Goal: Task Accomplishment & Management: Complete application form

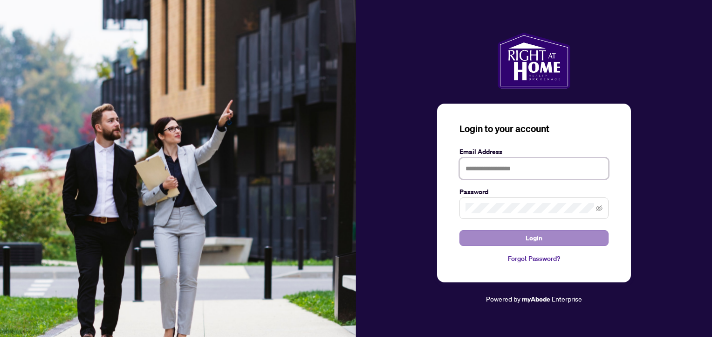
type input "**********"
click at [520, 241] on button "Login" at bounding box center [534, 238] width 149 height 16
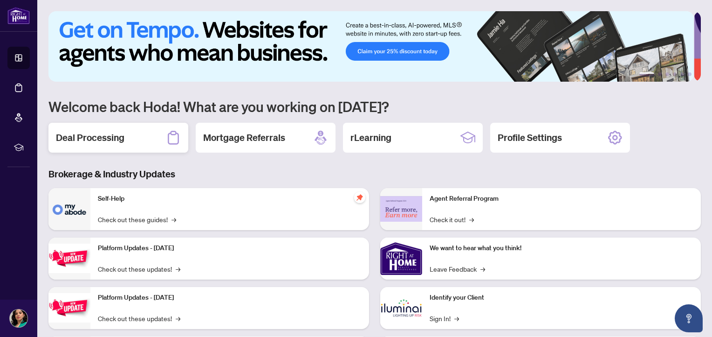
click at [134, 131] on div "Deal Processing" at bounding box center [118, 138] width 140 height 30
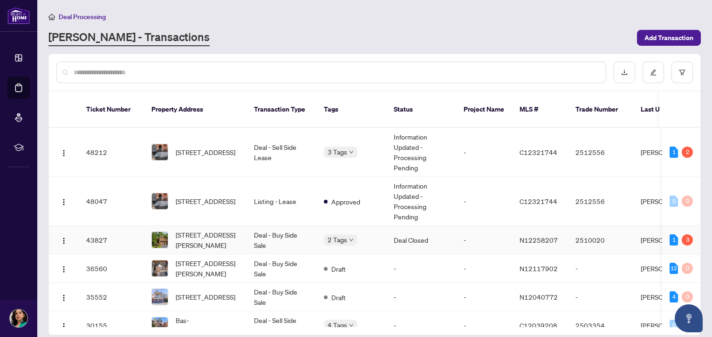
click at [266, 231] on td "Deal - Buy Side Sale" at bounding box center [282, 240] width 70 height 28
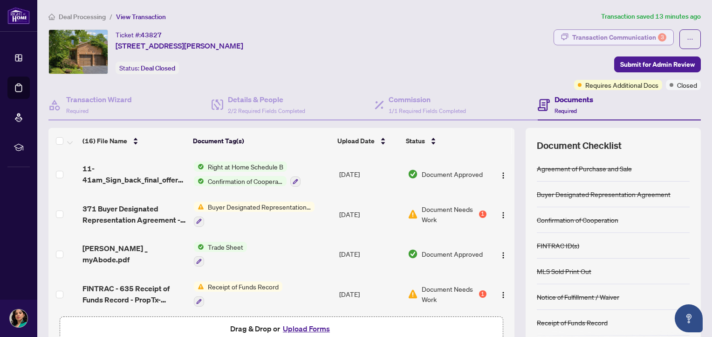
click at [599, 41] on div "Transaction Communication 3" at bounding box center [619, 37] width 94 height 15
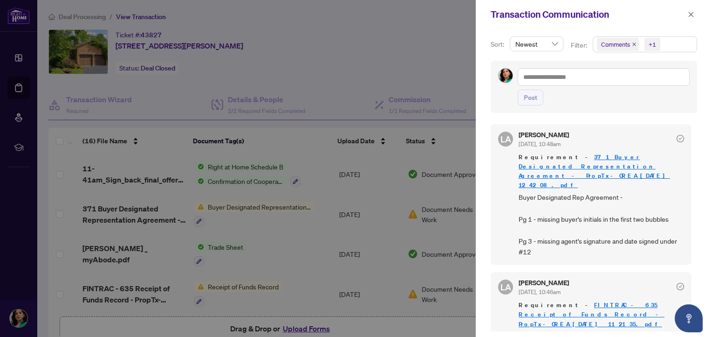
click at [598, 163] on link "371 Buyer Designated Representation Agreement - PropTx-OREA_[DATE] 12_42_08.pdf" at bounding box center [594, 171] width 151 height 36
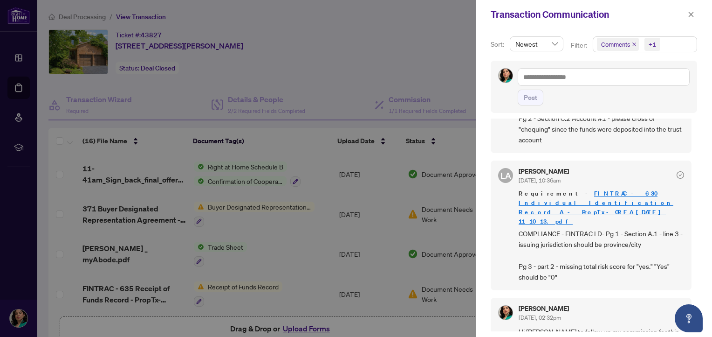
scroll to position [326, 0]
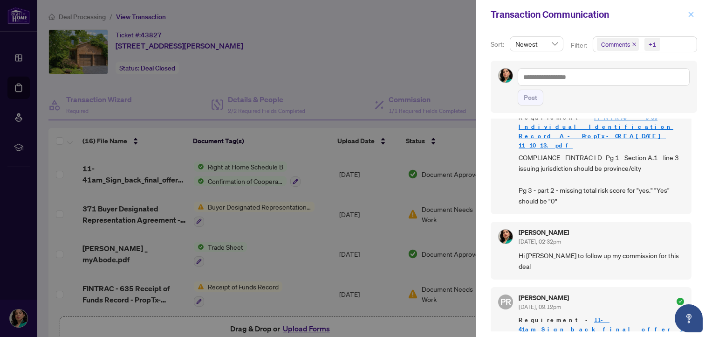
click at [691, 13] on icon "close" at bounding box center [691, 14] width 7 height 7
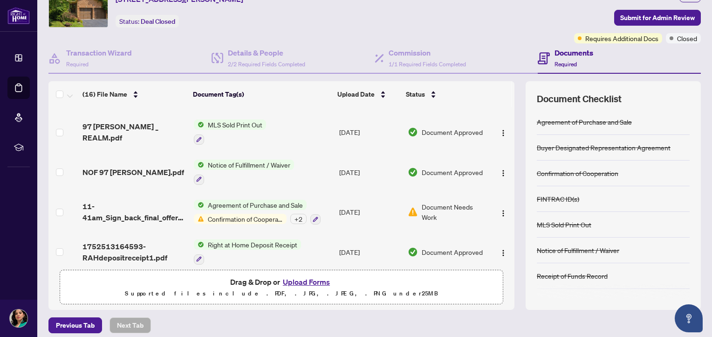
scroll to position [53, 0]
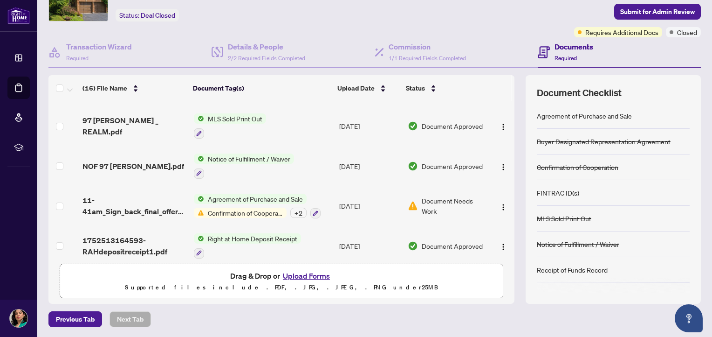
click at [302, 272] on button "Upload Forms" at bounding box center [306, 275] width 53 height 12
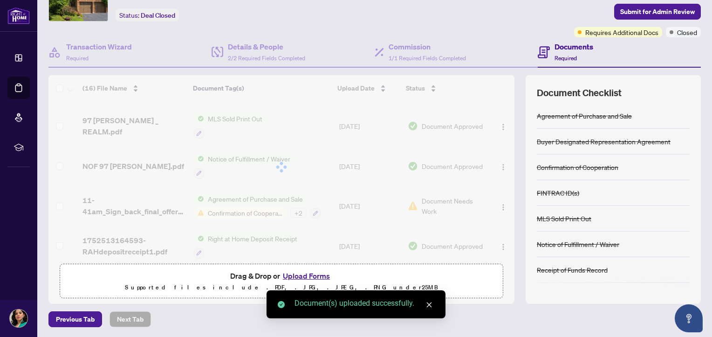
click at [298, 275] on button "Upload Forms" at bounding box center [306, 275] width 53 height 12
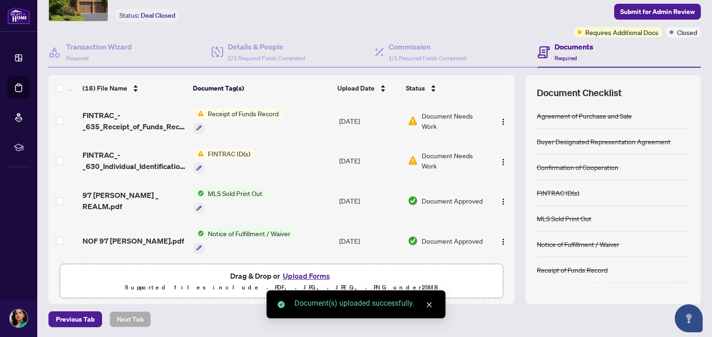
click at [312, 273] on button "Upload Forms" at bounding box center [306, 275] width 53 height 12
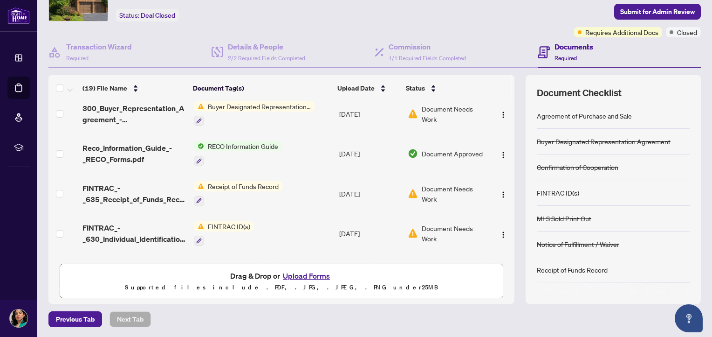
scroll to position [576, 0]
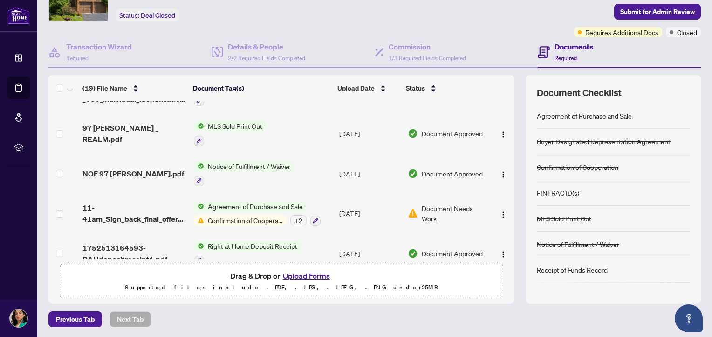
click at [302, 275] on button "Upload Forms" at bounding box center [306, 275] width 53 height 12
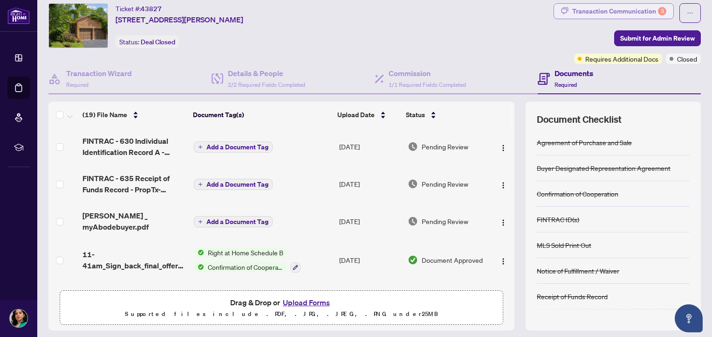
scroll to position [0, 0]
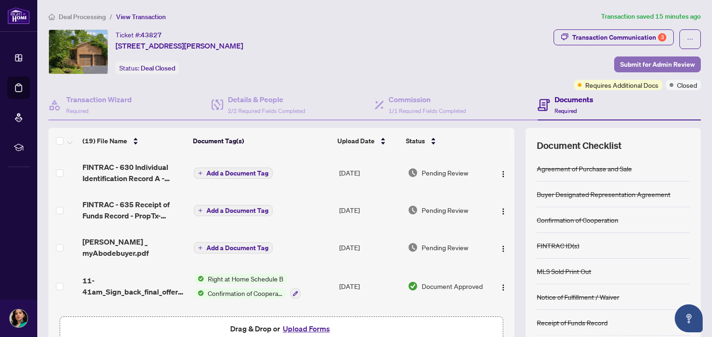
click at [643, 65] on span "Submit for Admin Review" at bounding box center [657, 64] width 75 height 15
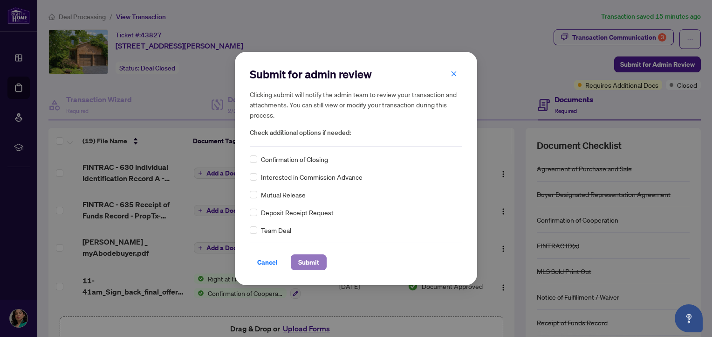
click at [304, 261] on span "Submit" at bounding box center [308, 261] width 21 height 15
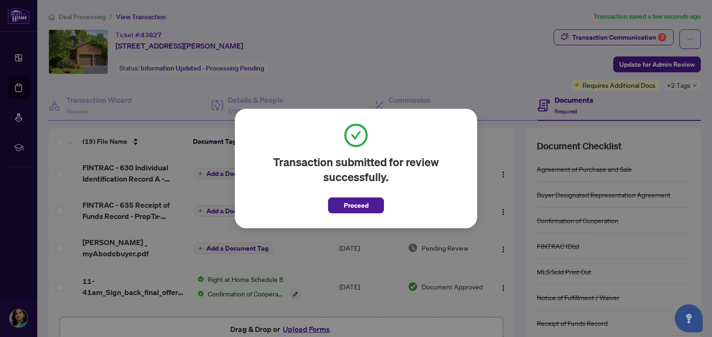
click at [469, 34] on div "Transaction submitted for review successfully. Proceed Cancel OK" at bounding box center [356, 168] width 712 height 337
click at [345, 202] on span "Proceed" at bounding box center [356, 205] width 25 height 15
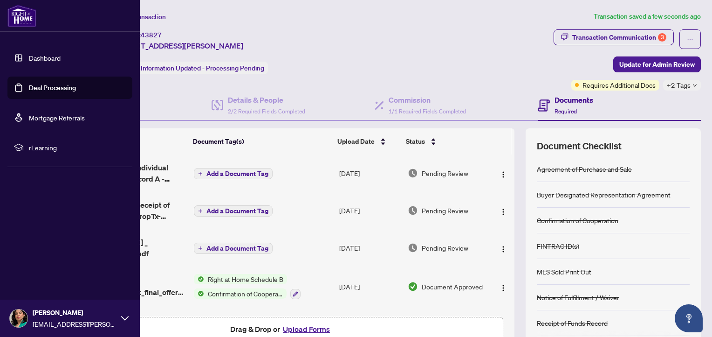
click at [52, 91] on link "Deal Processing" at bounding box center [52, 87] width 47 height 8
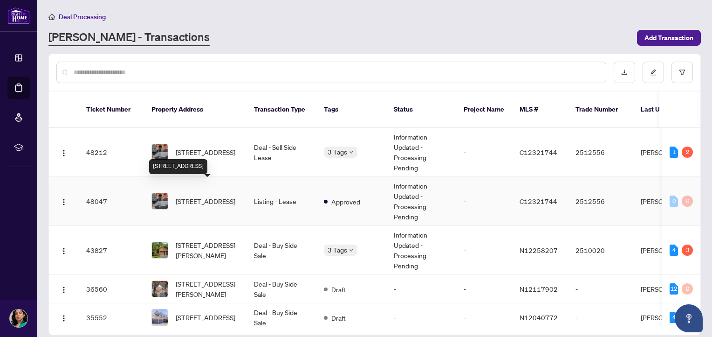
click at [199, 196] on span "Unit 1-94 Concord Ave, Toronto, Ontario M6H 2P3, Canada" at bounding box center [206, 201] width 60 height 10
click at [265, 145] on td "Deal - Sell Side Lease" at bounding box center [282, 152] width 70 height 49
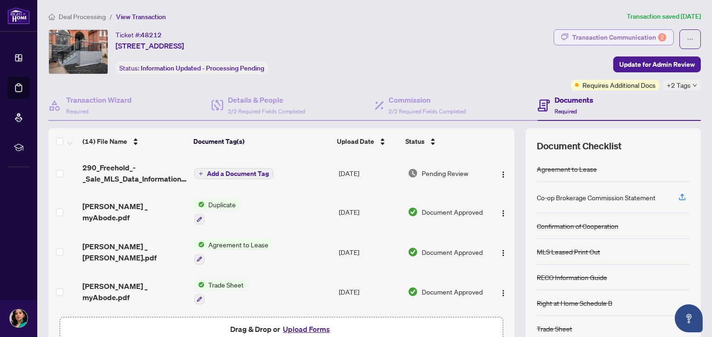
click at [592, 41] on div "Transaction Communication 2" at bounding box center [619, 37] width 94 height 15
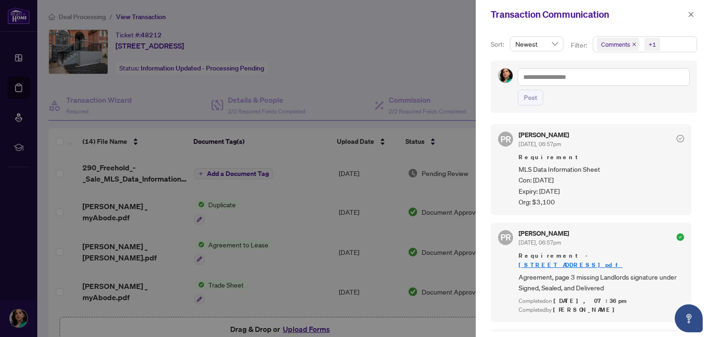
scroll to position [47, 0]
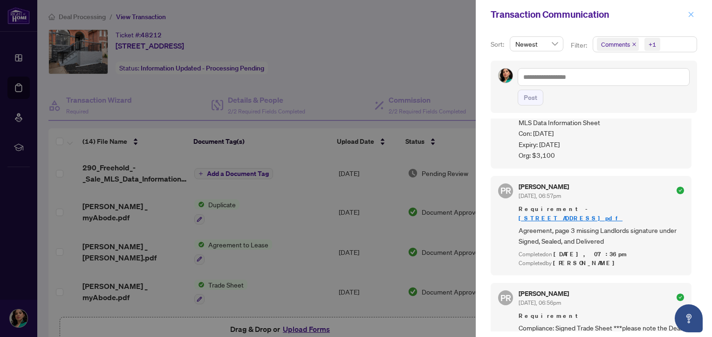
click at [695, 12] on button "button" at bounding box center [691, 14] width 12 height 11
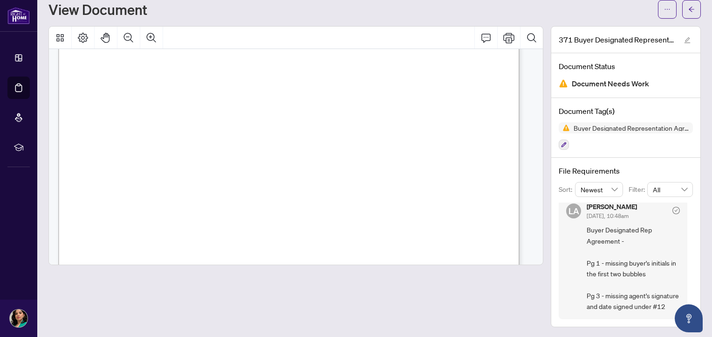
scroll to position [652, 0]
click at [503, 38] on icon "Print" at bounding box center [508, 38] width 11 height 10
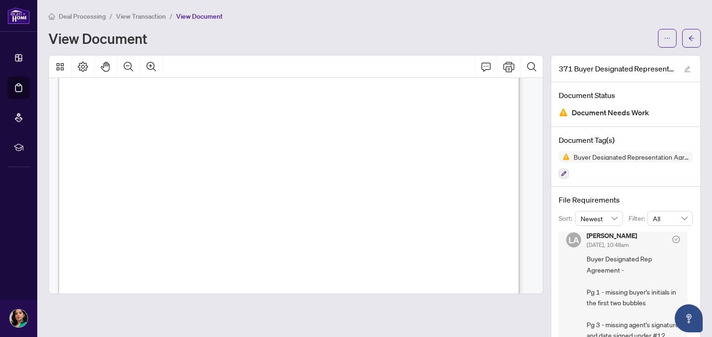
scroll to position [0, 0]
click at [144, 13] on span "View Transaction" at bounding box center [141, 17] width 50 height 8
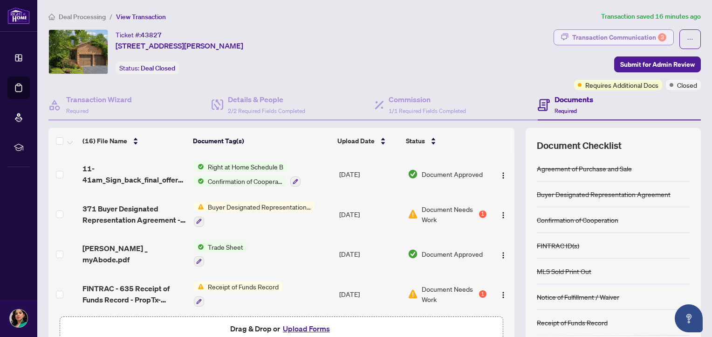
click at [634, 36] on div "Transaction Communication 3" at bounding box center [619, 37] width 94 height 15
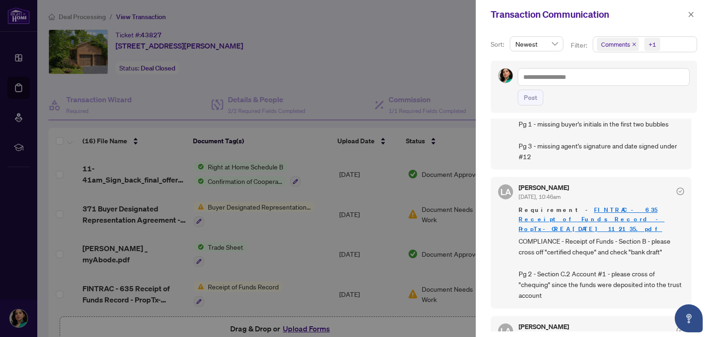
scroll to position [93, 0]
click at [577, 207] on link "FINTRAC - 635 Receipt of Funds Record - PropTx-OREA_[DATE] 11_21_35.pdf" at bounding box center [592, 220] width 146 height 27
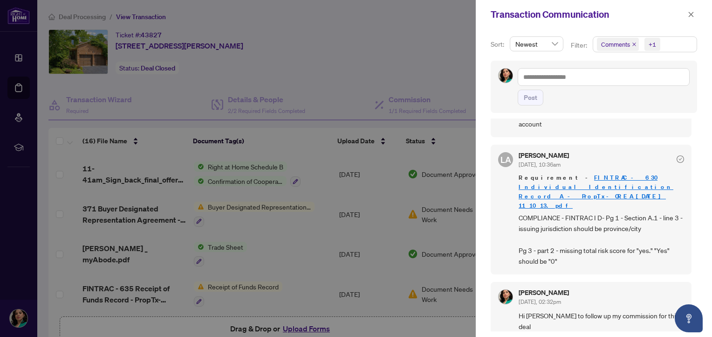
scroll to position [233, 0]
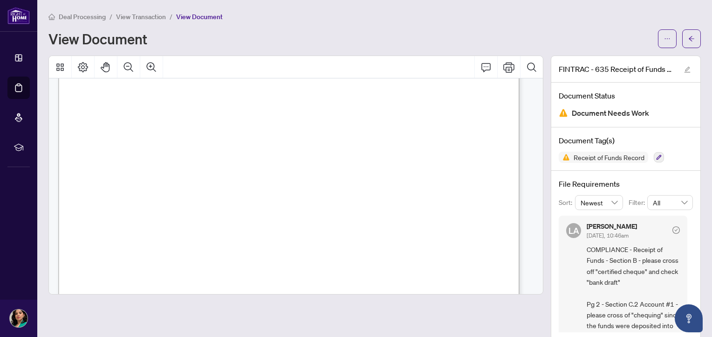
scroll to position [186, 0]
click at [664, 40] on icon "ellipsis" at bounding box center [667, 38] width 7 height 7
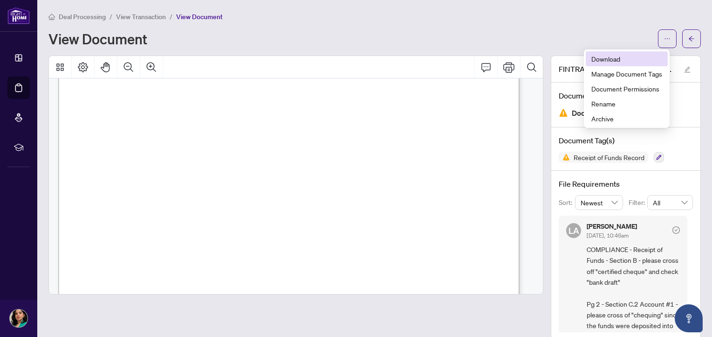
click at [625, 60] on span "Download" at bounding box center [626, 59] width 71 height 10
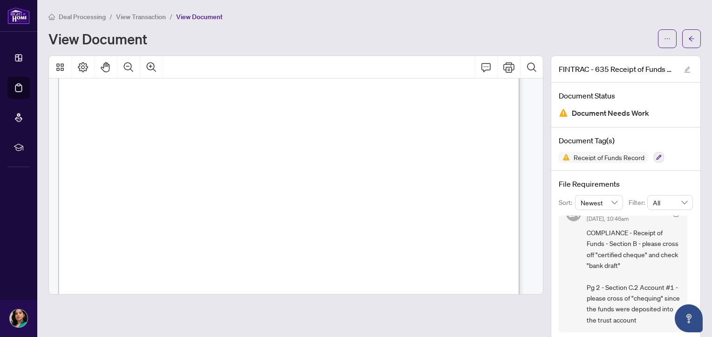
scroll to position [13, 0]
